Goal: Task Accomplishment & Management: Use online tool/utility

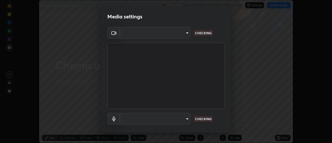
scroll to position [143, 332]
type input "0be616c92c2879d8fe19306c4b8383fc9b13f77197a30f876870ce6c7906effd"
click at [158, 33] on body "Erase all Chemical Bonding Part - 7 Recording WAS SCHEDULED TO START AT 8:15 AM…" at bounding box center [166, 71] width 332 height 143
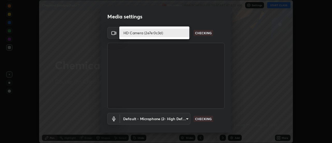
click at [152, 33] on li "HD Camera (2e7e:0c3d)" at bounding box center [154, 33] width 70 height 9
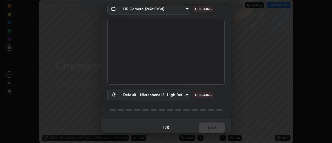
scroll to position [25, 0]
click at [161, 94] on body "Erase all Chemical Bonding Part - 7 Recording WAS SCHEDULED TO START AT 8:15 AM…" at bounding box center [166, 71] width 332 height 143
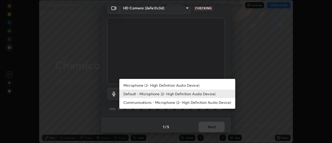
click at [163, 86] on li "Microphone (2- High Definition Audio Device)" at bounding box center [177, 85] width 116 height 9
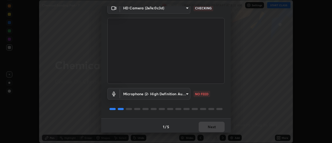
click at [157, 94] on body "Erase all Chemical Bonding Part - 7 Recording WAS SCHEDULED TO START AT 8:15 AM…" at bounding box center [166, 71] width 332 height 143
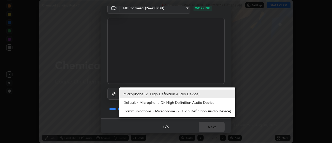
click at [150, 102] on li "Default - Microphone (2- High Definition Audio Device)" at bounding box center [177, 102] width 116 height 9
type input "default"
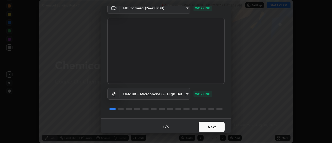
click at [210, 125] on button "Next" at bounding box center [212, 127] width 26 height 10
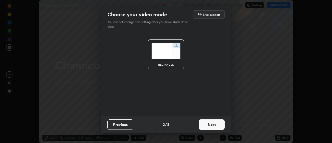
scroll to position [0, 0]
click at [214, 124] on button "Next" at bounding box center [212, 124] width 26 height 10
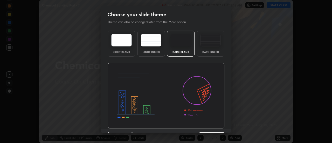
scroll to position [13, 0]
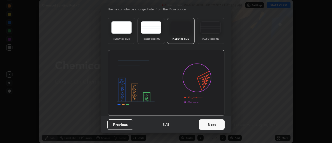
click at [215, 126] on button "Next" at bounding box center [212, 124] width 26 height 10
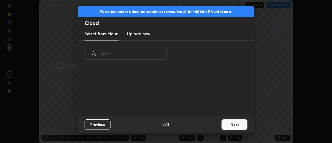
scroll to position [0, 0]
click at [236, 125] on button "Next" at bounding box center [235, 124] width 26 height 10
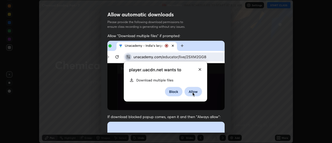
click at [231, 128] on div "Allow automatic downloads Please provide the following download permissions to …" at bounding box center [166, 71] width 332 height 143
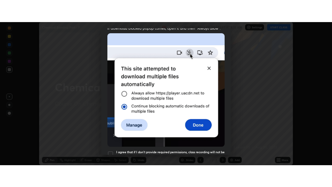
scroll to position [133, 0]
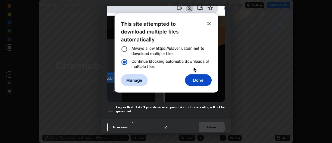
click at [111, 108] on div at bounding box center [110, 109] width 6 height 6
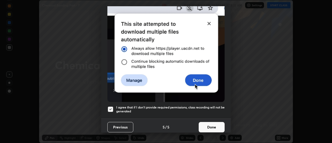
click at [215, 123] on button "Done" at bounding box center [212, 127] width 26 height 10
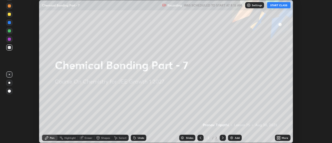
click at [278, 137] on icon at bounding box center [277, 136] width 1 height 1
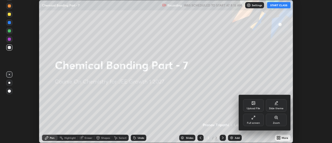
click at [252, 120] on div "Full screen" at bounding box center [253, 120] width 21 height 12
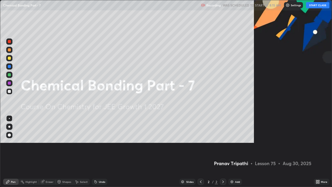
scroll to position [187, 332]
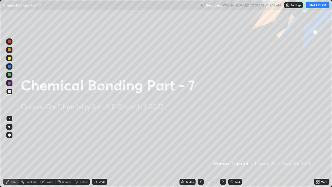
click at [313, 6] on button "START CLASS" at bounding box center [317, 5] width 23 height 6
click at [233, 143] on img at bounding box center [232, 182] width 4 height 4
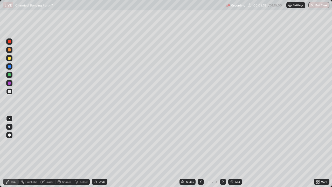
click at [10, 51] on div at bounding box center [9, 49] width 3 height 3
click at [10, 58] on div at bounding box center [9, 58] width 3 height 3
click at [50, 143] on div "Eraser" at bounding box center [47, 181] width 17 height 6
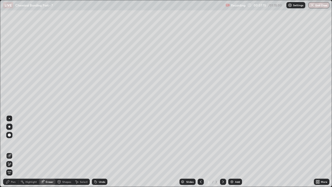
click at [16, 143] on div "Pen" at bounding box center [11, 181] width 16 height 6
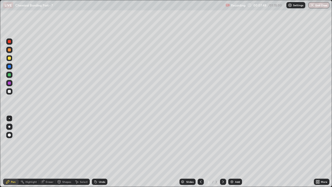
click at [11, 83] on div at bounding box center [9, 82] width 3 height 3
click at [233, 143] on img at bounding box center [232, 182] width 4 height 4
click at [9, 57] on div at bounding box center [9, 58] width 3 height 3
click at [235, 143] on div "Add" at bounding box center [237, 181] width 5 height 3
click at [10, 82] on div at bounding box center [9, 82] width 3 height 3
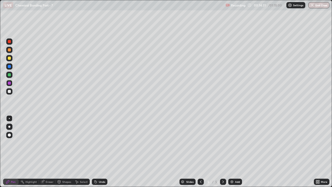
click at [9, 91] on div at bounding box center [9, 91] width 3 height 3
click at [236, 143] on div "Add" at bounding box center [235, 181] width 14 height 6
click at [10, 58] on div at bounding box center [9, 58] width 3 height 3
click at [11, 49] on div at bounding box center [9, 50] width 6 height 6
click at [9, 58] on div at bounding box center [9, 58] width 3 height 3
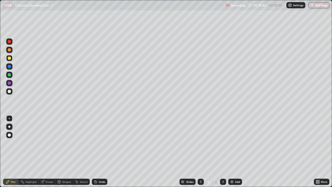
click at [9, 50] on div at bounding box center [9, 49] width 3 height 3
click at [235, 143] on div "Add" at bounding box center [237, 181] width 5 height 3
click at [49, 143] on div "Eraser" at bounding box center [50, 181] width 8 height 3
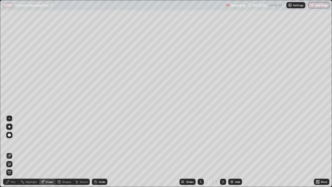
click at [12, 143] on div "Pen" at bounding box center [13, 181] width 5 height 3
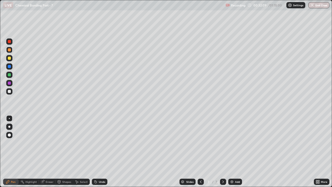
click at [232, 143] on img at bounding box center [232, 182] width 4 height 4
click at [9, 92] on div at bounding box center [9, 91] width 3 height 3
click at [12, 58] on div at bounding box center [9, 58] width 6 height 6
click at [10, 84] on div at bounding box center [9, 82] width 3 height 3
click at [9, 58] on div at bounding box center [9, 58] width 3 height 3
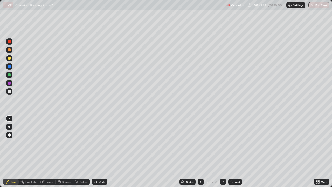
click at [235, 143] on div "Add" at bounding box center [237, 181] width 5 height 3
click at [10, 50] on div at bounding box center [9, 49] width 3 height 3
click at [9, 58] on div at bounding box center [9, 58] width 3 height 3
click at [50, 143] on div "Eraser" at bounding box center [50, 181] width 8 height 3
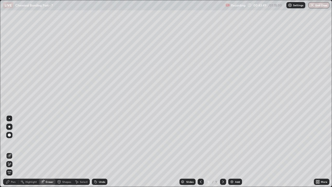
click at [16, 143] on div "Pen" at bounding box center [11, 181] width 16 height 6
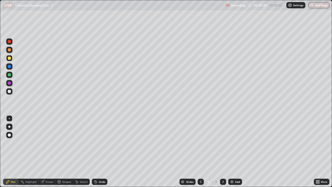
click at [10, 83] on div at bounding box center [9, 82] width 3 height 3
click at [9, 75] on div at bounding box center [9, 74] width 3 height 3
click at [47, 143] on div "Eraser" at bounding box center [50, 181] width 8 height 3
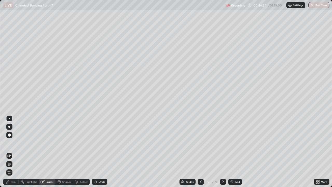
click at [11, 143] on div "Pen" at bounding box center [13, 181] width 5 height 3
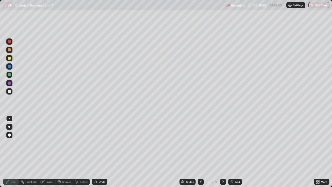
click at [233, 143] on img at bounding box center [232, 182] width 4 height 4
click at [10, 92] on div at bounding box center [9, 91] width 3 height 3
click at [10, 58] on div at bounding box center [9, 58] width 3 height 3
click at [234, 143] on div "Add" at bounding box center [235, 181] width 14 height 6
click at [200, 143] on icon at bounding box center [201, 182] width 4 height 4
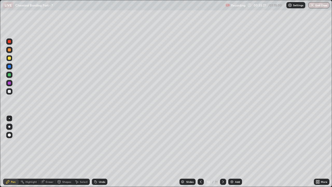
click at [10, 84] on div at bounding box center [9, 82] width 3 height 3
click at [233, 143] on img at bounding box center [232, 182] width 4 height 4
click at [11, 58] on div at bounding box center [9, 58] width 6 height 6
click at [53, 143] on div "Eraser" at bounding box center [47, 181] width 17 height 6
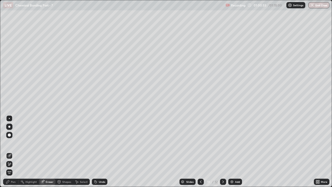
click at [15, 143] on div "Pen" at bounding box center [13, 181] width 5 height 3
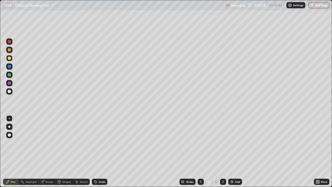
click at [49, 143] on div "Eraser" at bounding box center [47, 181] width 17 height 6
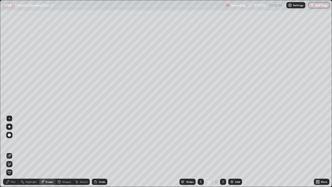
click at [14, 143] on div "Pen" at bounding box center [13, 181] width 5 height 3
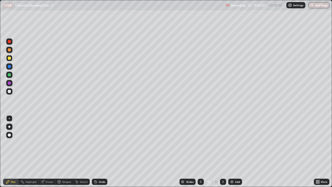
click at [9, 52] on div at bounding box center [9, 50] width 6 height 6
click at [11, 91] on div at bounding box center [9, 91] width 3 height 3
click at [10, 59] on div at bounding box center [9, 58] width 3 height 3
click at [10, 75] on div at bounding box center [9, 74] width 3 height 3
click at [11, 58] on div at bounding box center [9, 58] width 3 height 3
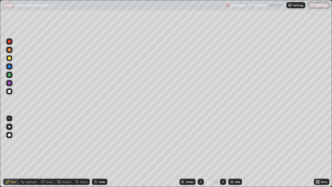
click at [8, 74] on div at bounding box center [9, 74] width 3 height 3
click at [203, 143] on div at bounding box center [201, 181] width 6 height 6
click at [47, 143] on div "Eraser" at bounding box center [50, 181] width 8 height 3
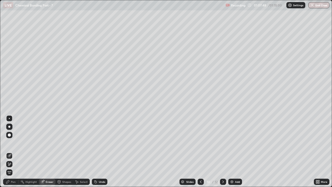
click at [11, 143] on div "Pen" at bounding box center [11, 181] width 16 height 6
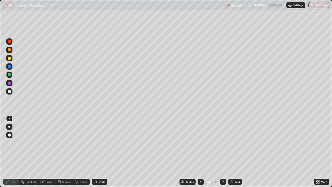
click at [222, 143] on icon at bounding box center [223, 182] width 4 height 4
click at [50, 143] on div "Eraser" at bounding box center [50, 181] width 8 height 3
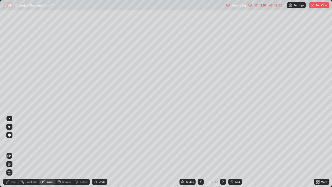
click at [16, 143] on div "Pen" at bounding box center [11, 181] width 16 height 6
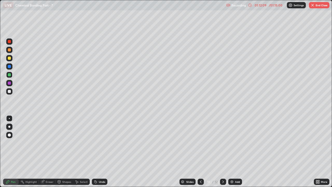
click at [12, 59] on div at bounding box center [9, 58] width 6 height 6
click at [48, 143] on div "Eraser" at bounding box center [50, 181] width 8 height 3
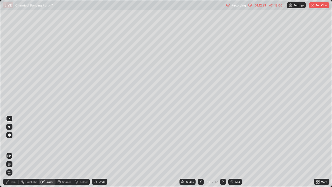
click at [15, 143] on div "Pen" at bounding box center [11, 181] width 16 height 6
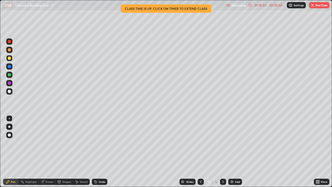
click at [318, 6] on button "End Class" at bounding box center [319, 5] width 20 height 6
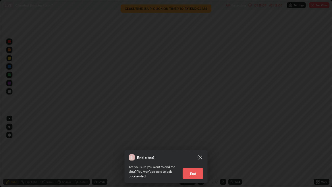
click at [201, 143] on button "End" at bounding box center [193, 173] width 21 height 10
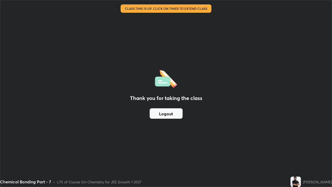
click at [168, 113] on button "Logout" at bounding box center [166, 113] width 33 height 10
